Goal: Find specific page/section: Find specific page/section

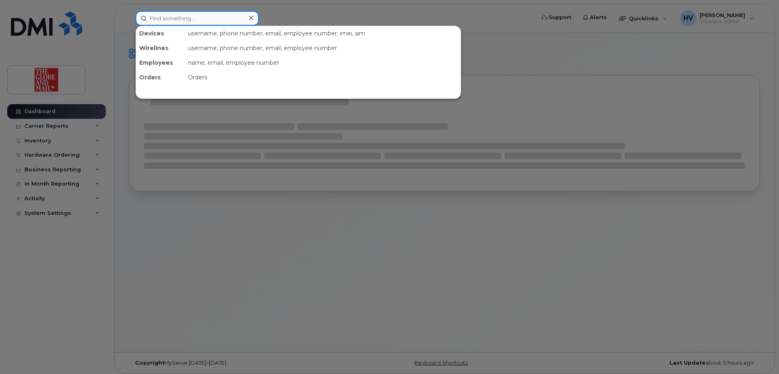
click at [171, 16] on input at bounding box center [196, 18] width 123 height 15
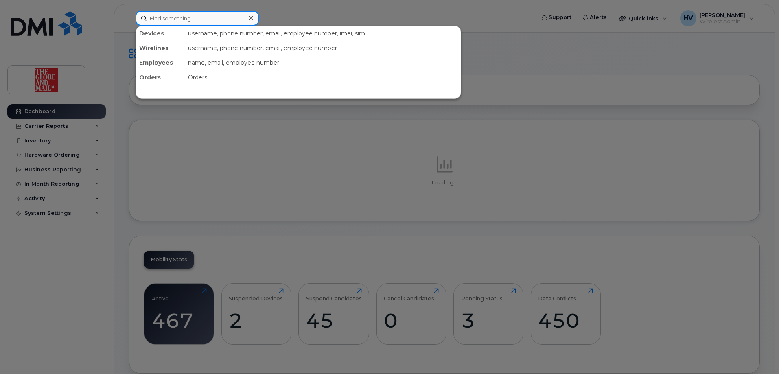
paste input "jberkow"
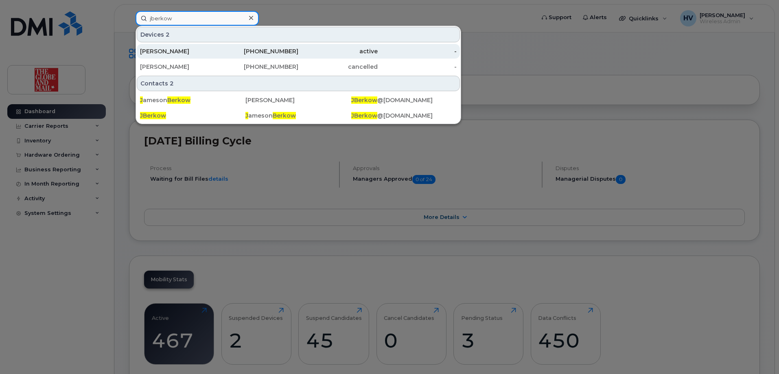
type input "jberkow"
click at [163, 49] on div "[PERSON_NAME]" at bounding box center [179, 51] width 79 height 8
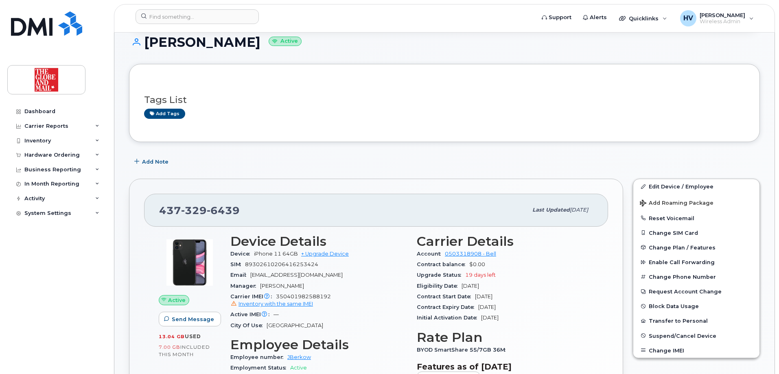
scroll to position [41, 0]
